Goal: Find specific page/section: Find specific page/section

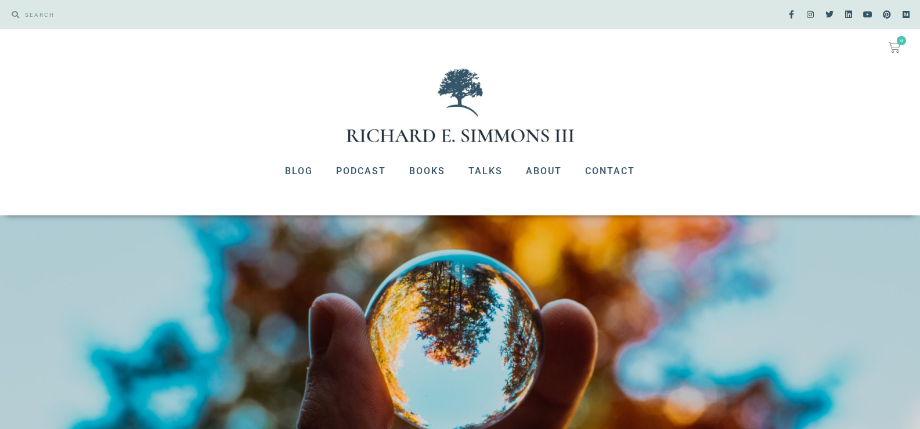
drag, startPoint x: 925, startPoint y: 65, endPoint x: 919, endPoint y: 20, distance: 45.1
click at [435, 173] on link "Books" at bounding box center [427, 171] width 59 height 30
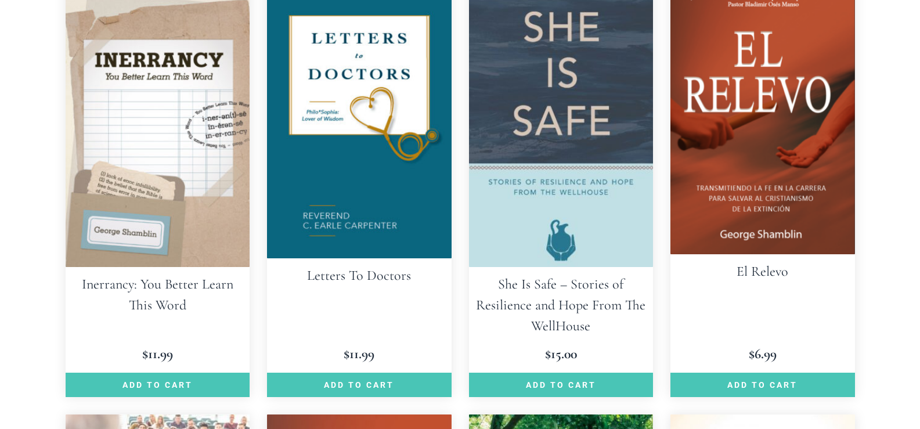
scroll to position [2167, 0]
